Goal: Transaction & Acquisition: Purchase product/service

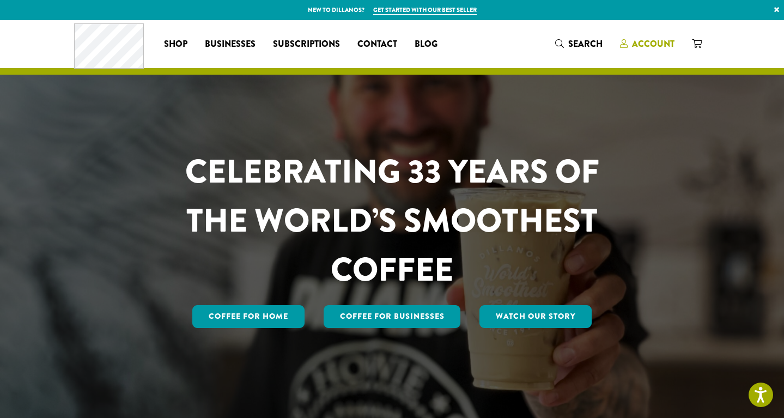
click at [656, 43] on span "Account" at bounding box center [653, 44] width 43 height 13
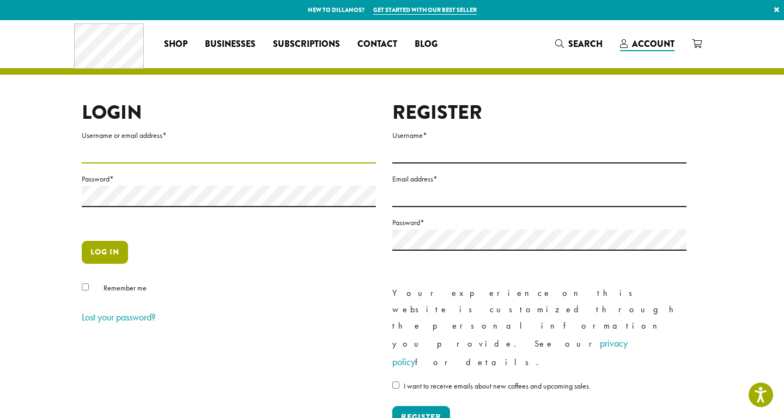
type input "**********"
click at [93, 253] on button "Log in" at bounding box center [105, 252] width 46 height 23
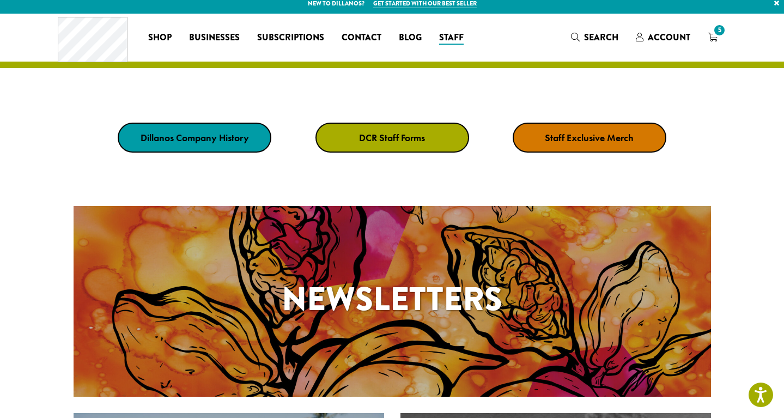
scroll to position [57, 0]
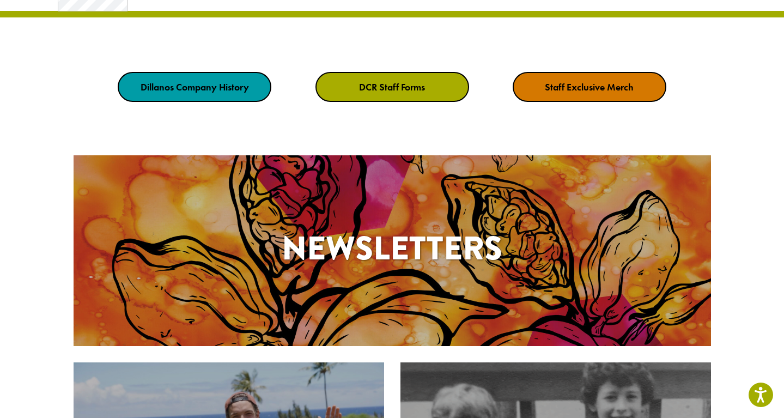
click at [420, 254] on h1 "Newsletters" at bounding box center [393, 248] width 638 height 49
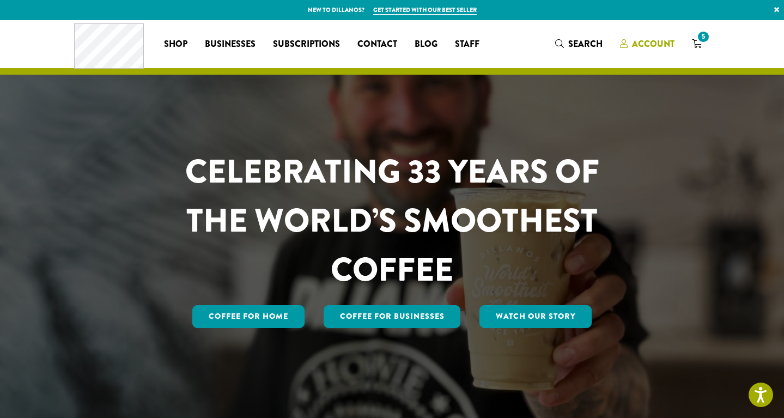
click at [647, 47] on span "Account" at bounding box center [653, 44] width 43 height 13
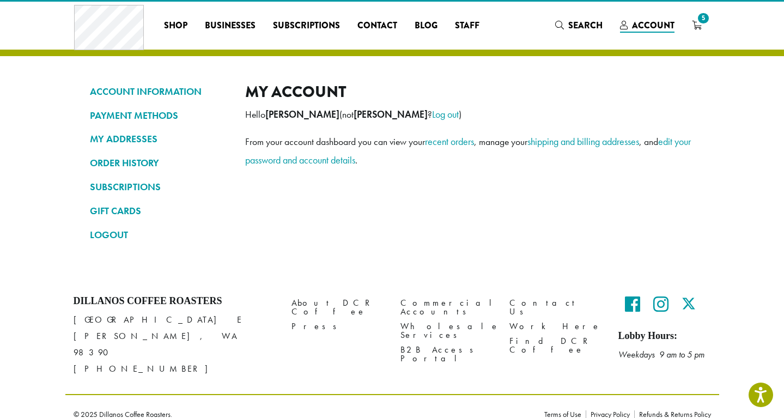
scroll to position [19, 0]
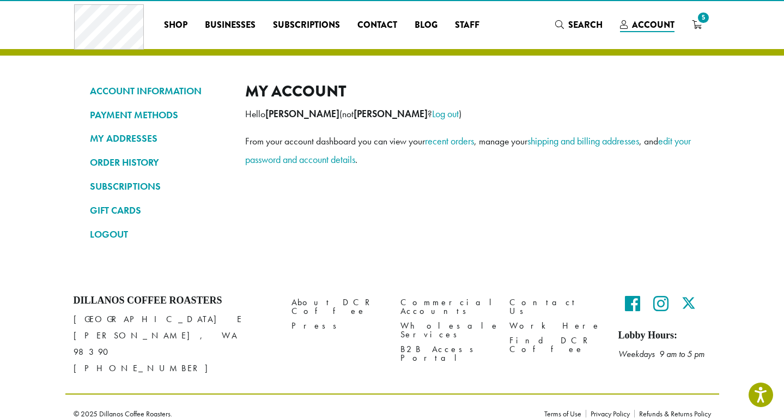
click at [698, 10] on div "Coffee All Coffees Best Sellers Blends Single Origins Dillanos Limited Organic …" at bounding box center [392, 24] width 637 height 45
click at [700, 22] on span "5" at bounding box center [703, 17] width 15 height 15
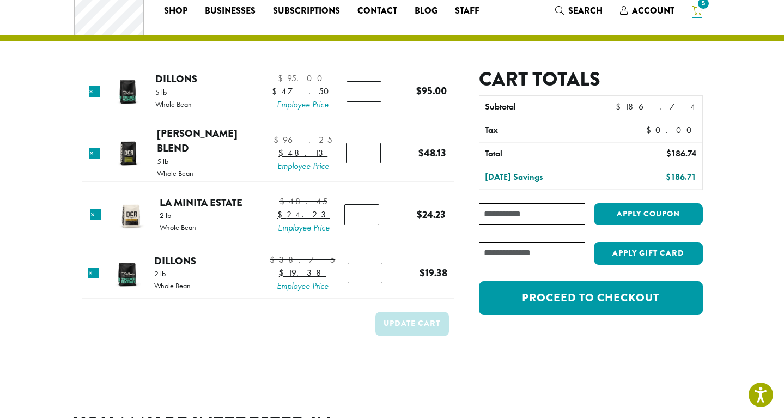
scroll to position [34, 0]
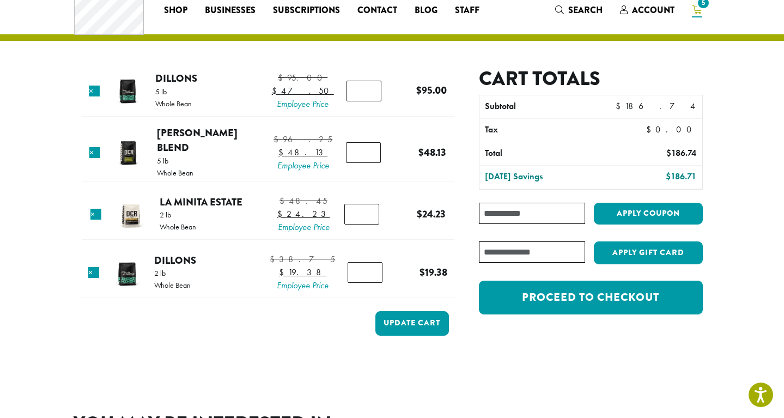
click at [360, 101] on input "*" at bounding box center [364, 91] width 35 height 21
click at [366, 92] on input "*" at bounding box center [364, 91] width 35 height 21
type input "*"
click at [366, 92] on input "*" at bounding box center [364, 91] width 35 height 21
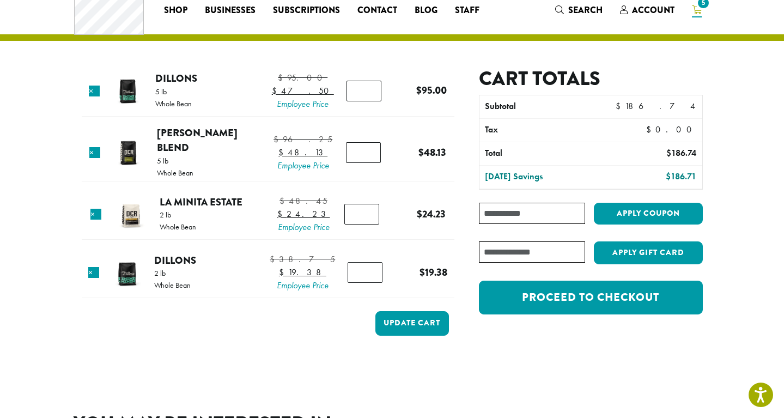
type input "*"
click at [369, 283] on input "*" at bounding box center [365, 272] width 35 height 21
click at [522, 217] on input "Coupon:" at bounding box center [532, 213] width 106 height 21
paste input "**********"
type input "**********"
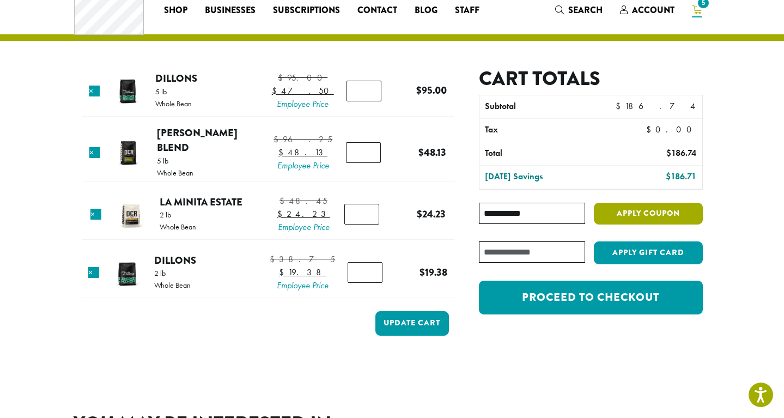
click at [654, 220] on button "Apply coupon" at bounding box center [648, 214] width 109 height 22
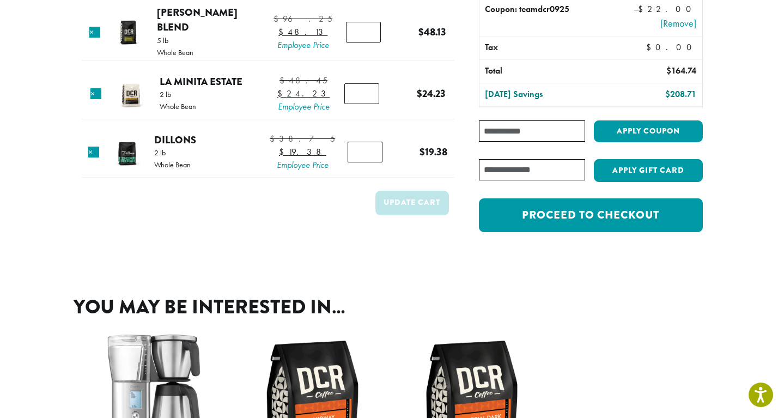
scroll to position [103, 0]
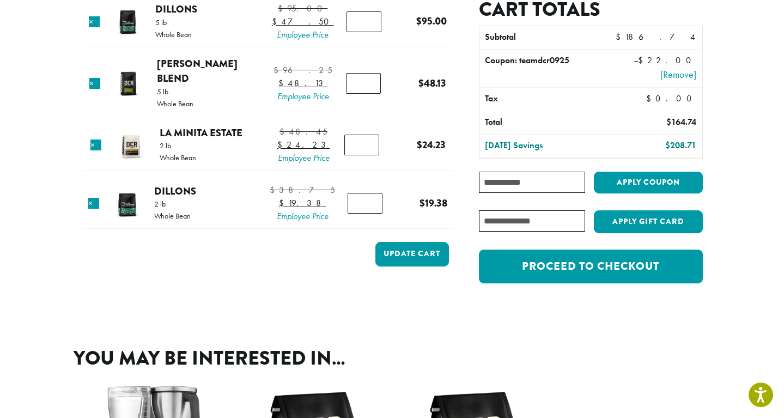
type input "*"
click at [367, 214] on input "*" at bounding box center [365, 203] width 35 height 21
click at [401, 267] on button "Update cart" at bounding box center [413, 254] width 74 height 25
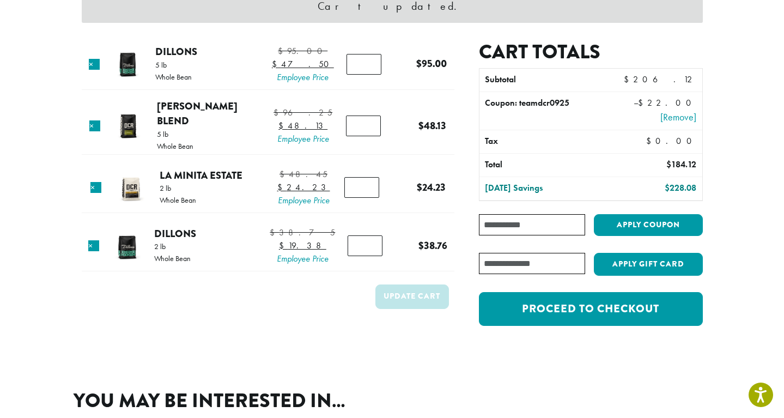
scroll to position [147, 0]
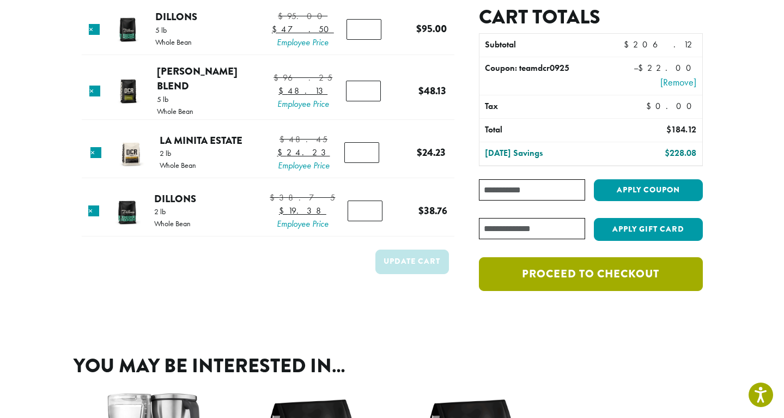
click at [595, 277] on link "Proceed to checkout" at bounding box center [590, 274] width 223 height 34
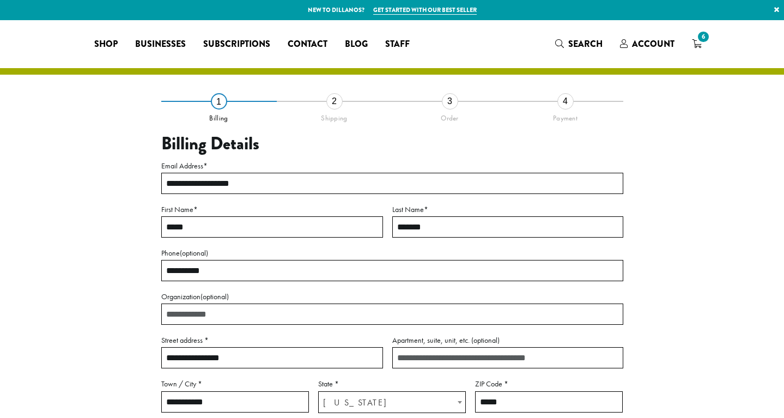
select select "**"
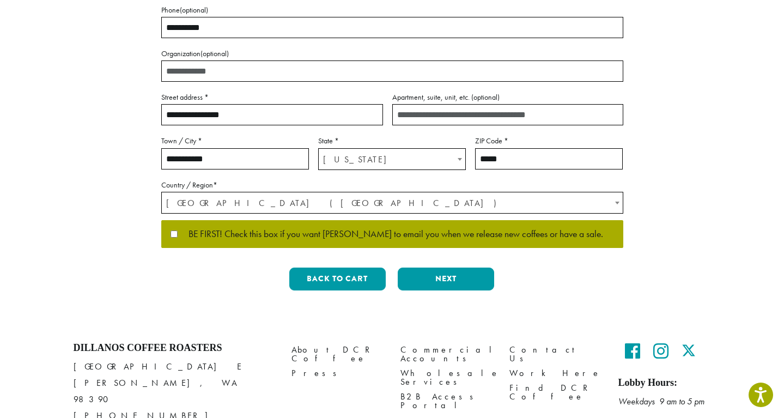
scroll to position [290, 0]
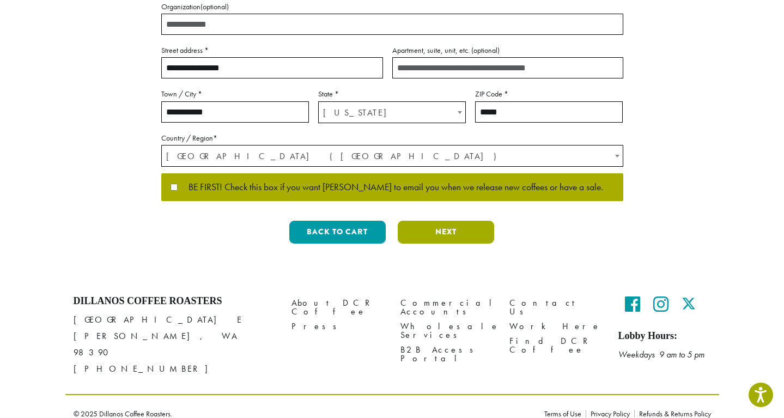
click at [421, 236] on button "Next" at bounding box center [446, 232] width 96 height 23
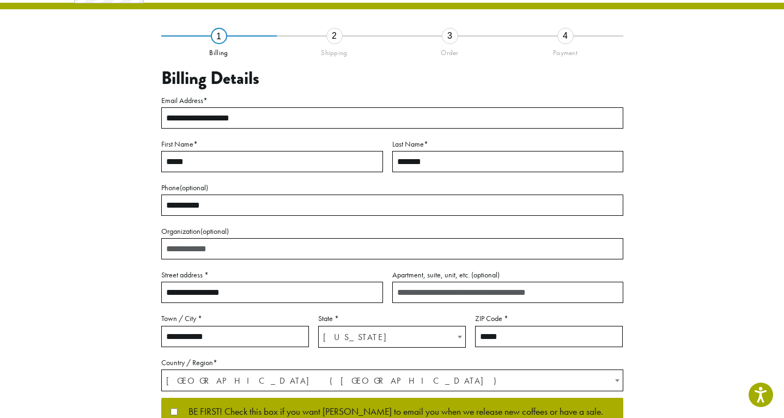
scroll to position [42, 0]
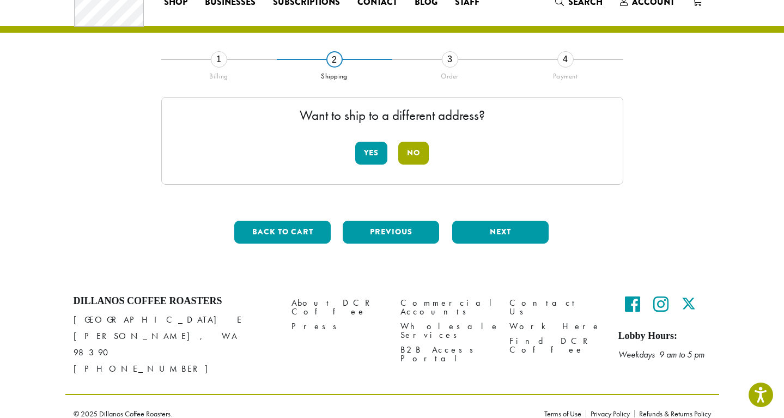
click at [407, 149] on button "No" at bounding box center [413, 153] width 31 height 23
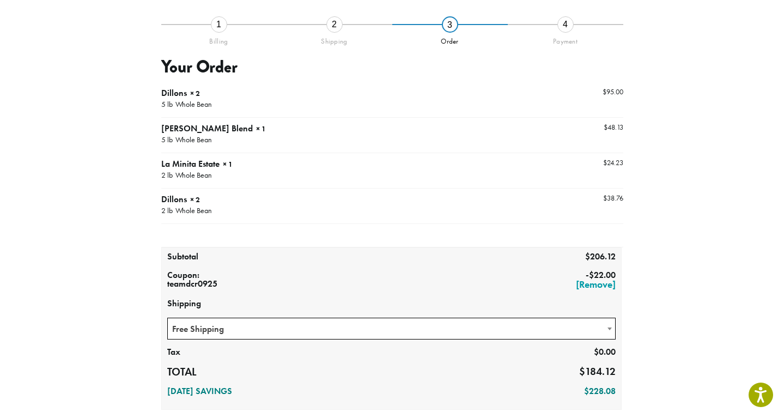
scroll to position [202, 0]
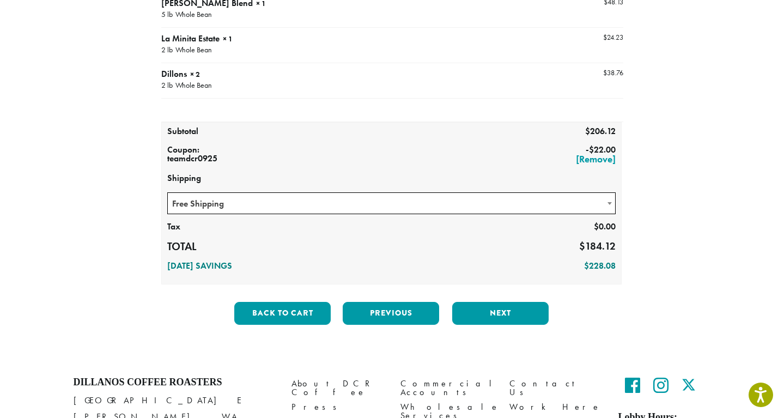
click at [307, 198] on span "Free Shipping" at bounding box center [392, 203] width 448 height 21
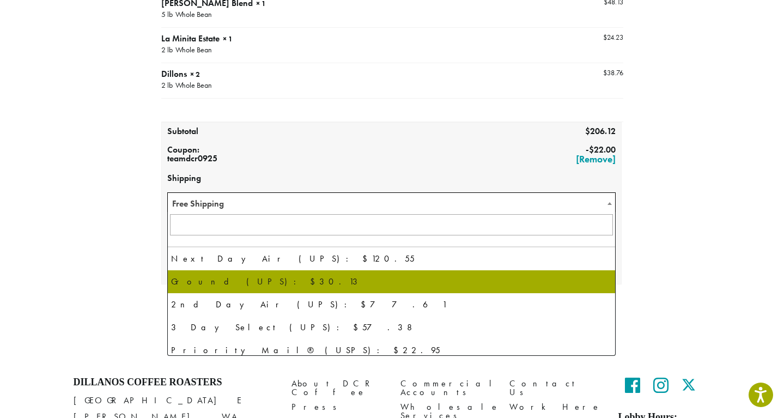
scroll to position [74, 0]
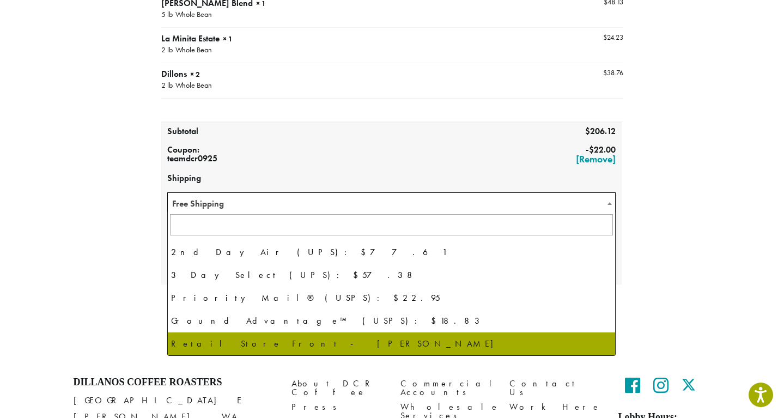
select select "**********"
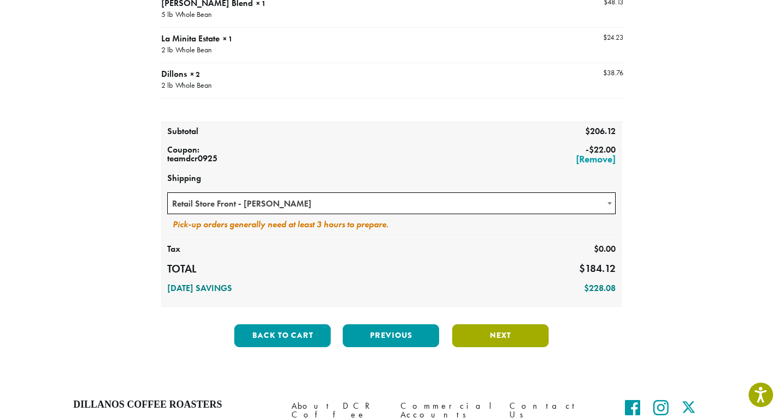
click at [499, 340] on button "Next" at bounding box center [500, 335] width 96 height 23
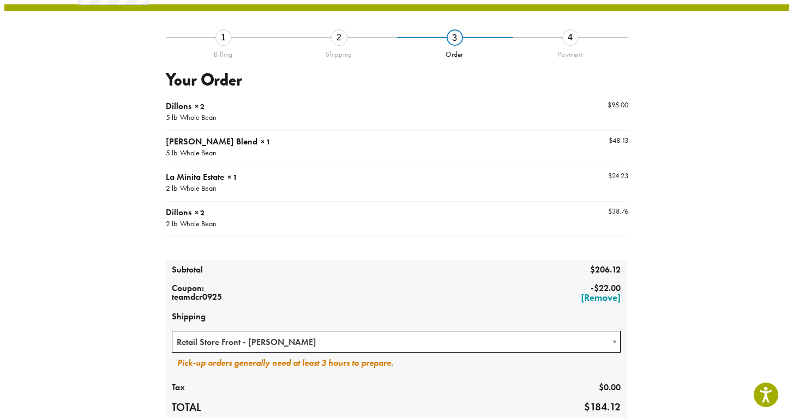
scroll to position [63, 0]
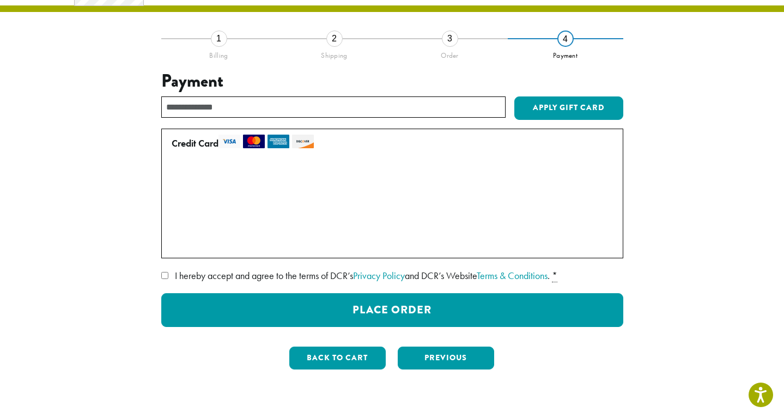
click at [177, 199] on label "• • • 4288 (expires 05/30)" at bounding box center [390, 197] width 437 height 17
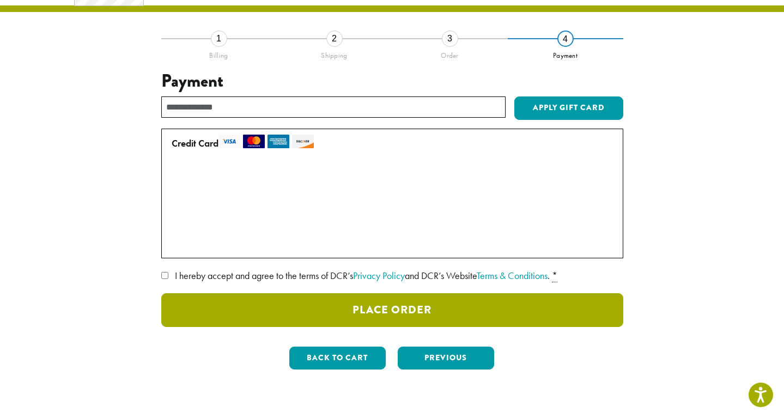
click at [276, 308] on button "Place Order" at bounding box center [392, 310] width 462 height 34
